Goal: Navigation & Orientation: Find specific page/section

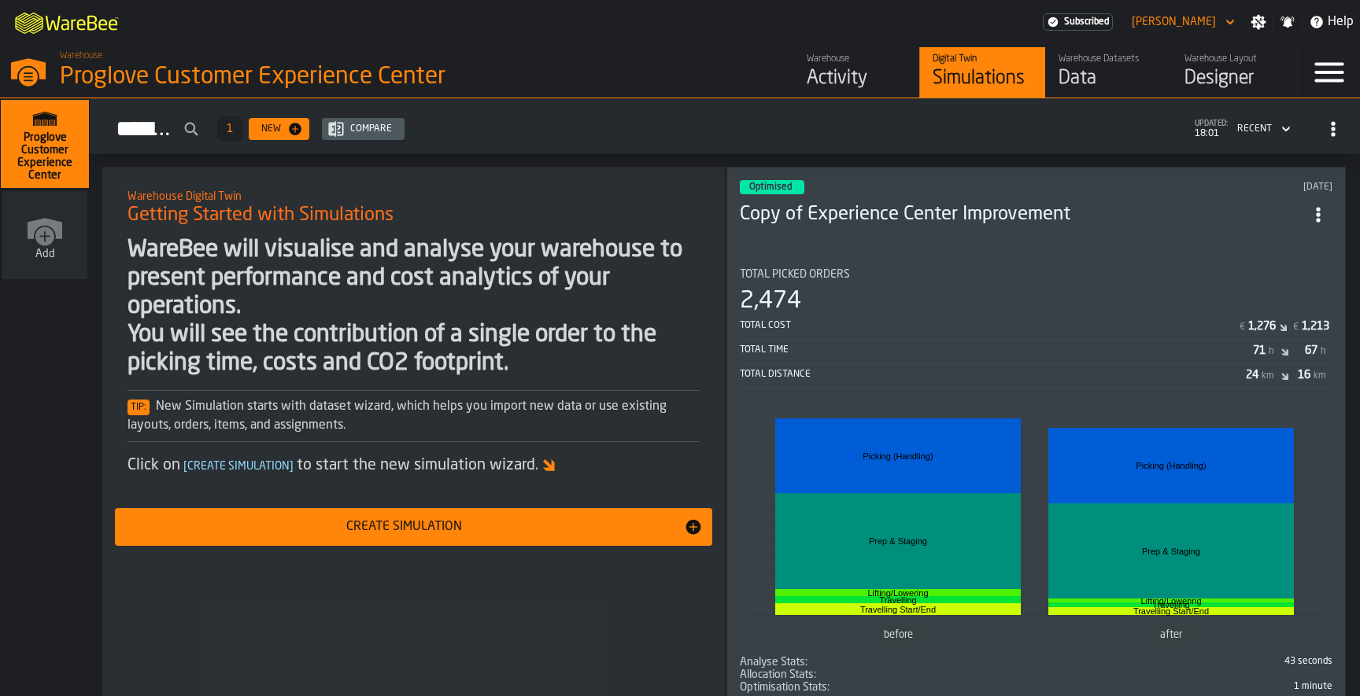
click at [828, 78] on div "Activity" at bounding box center [857, 78] width 100 height 25
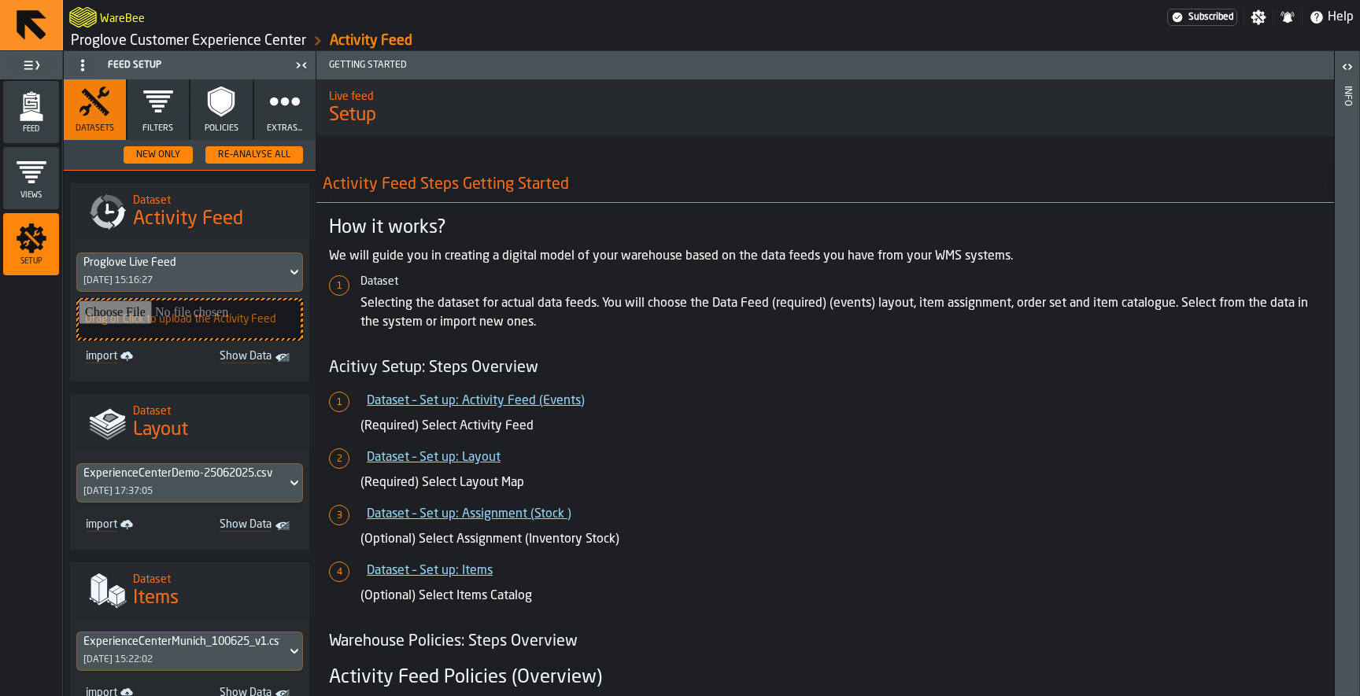
click at [33, 31] on icon at bounding box center [32, 25] width 30 height 30
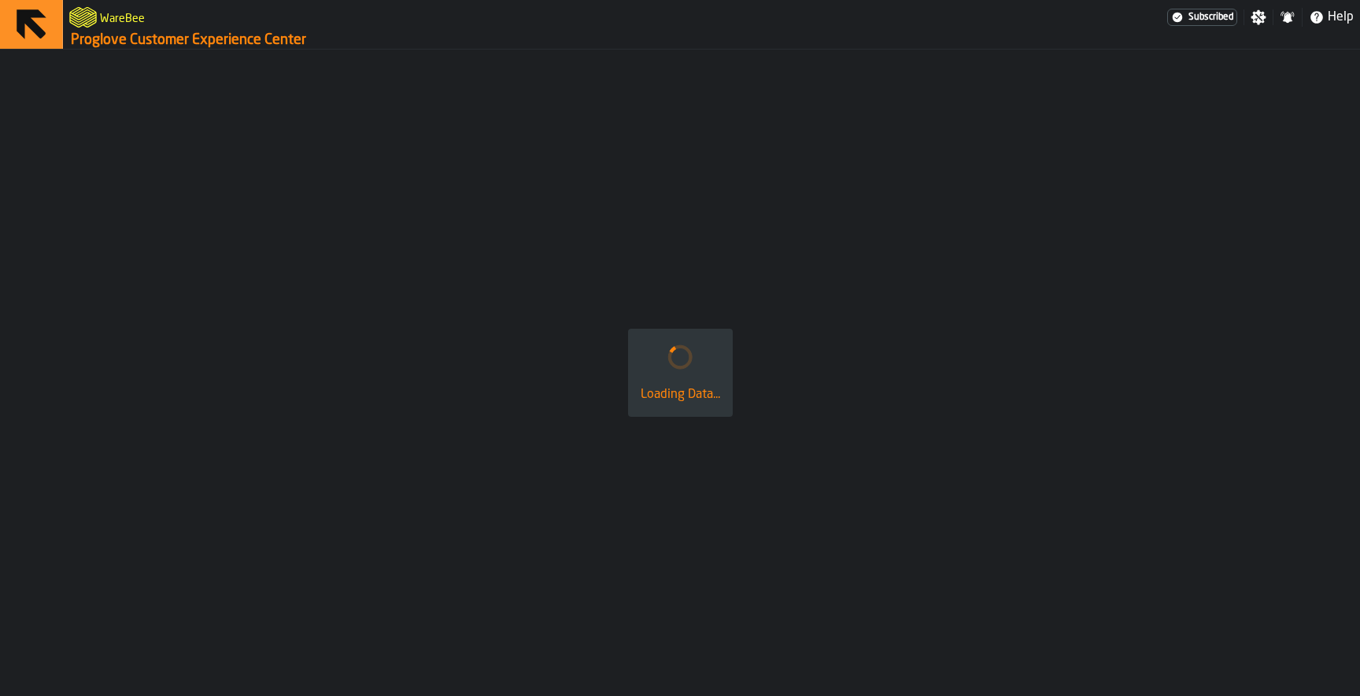
click at [91, 18] on icon "logo-header" at bounding box center [83, 17] width 28 height 22
